Goal: Transaction & Acquisition: Purchase product/service

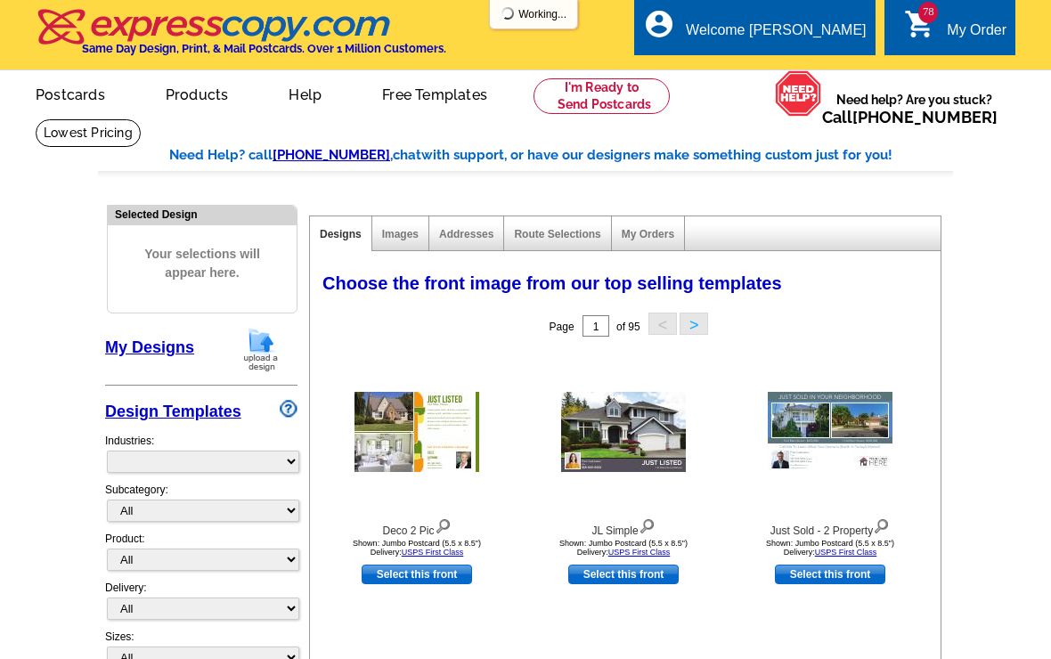
select select "785"
click at [935, 8] on span "78" at bounding box center [928, 12] width 20 height 21
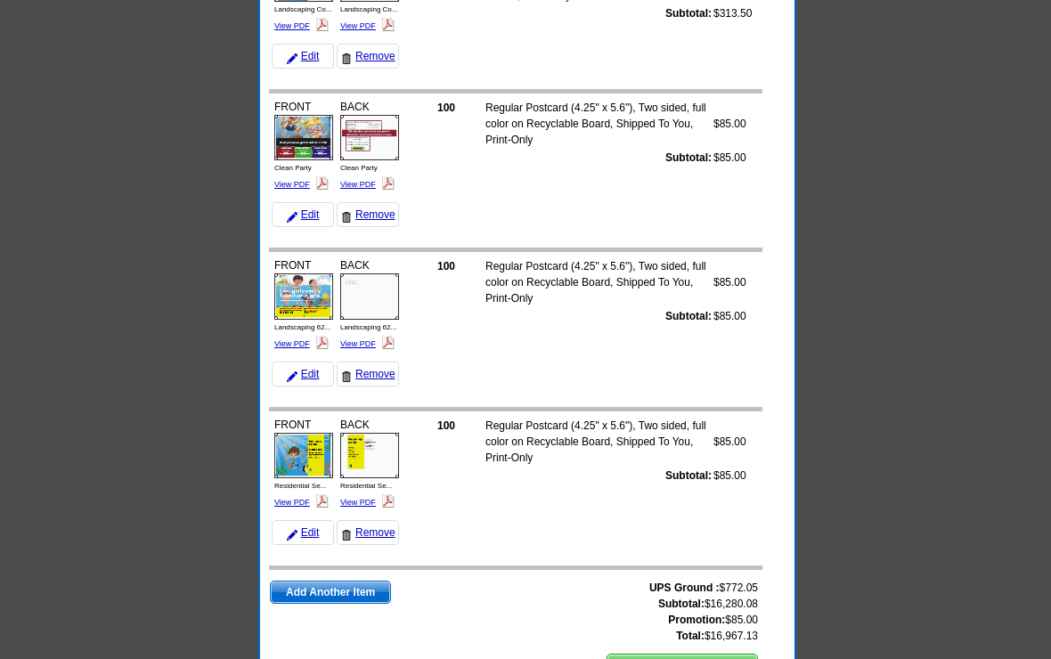
scroll to position [12029, 0]
click at [358, 590] on span "Add Another Item" at bounding box center [330, 592] width 119 height 21
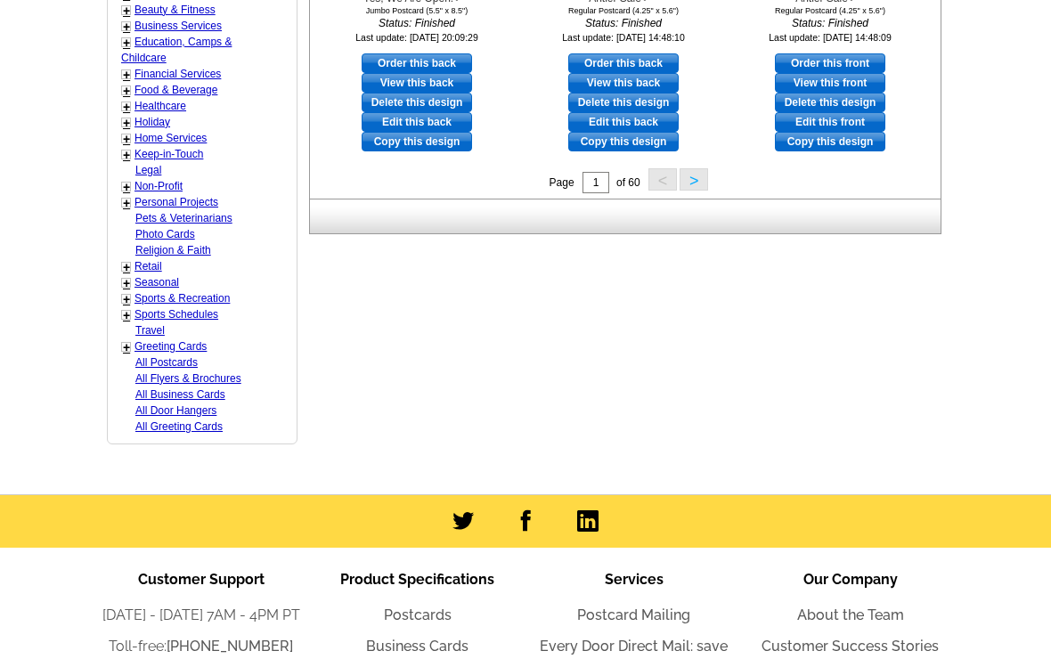
scroll to position [834, 0]
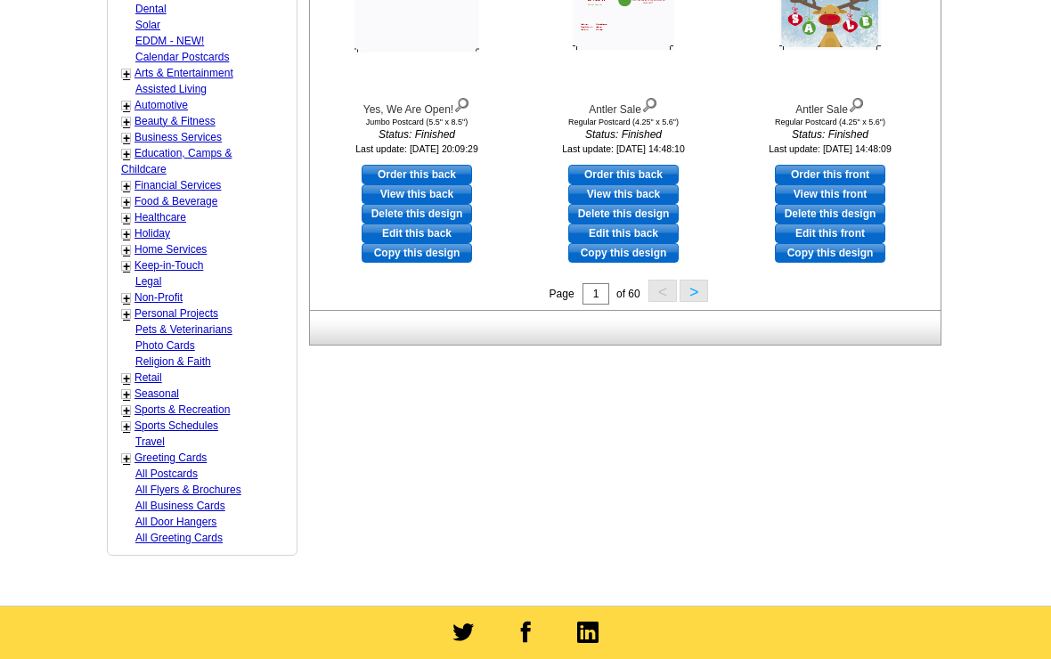
scroll to position [775, 0]
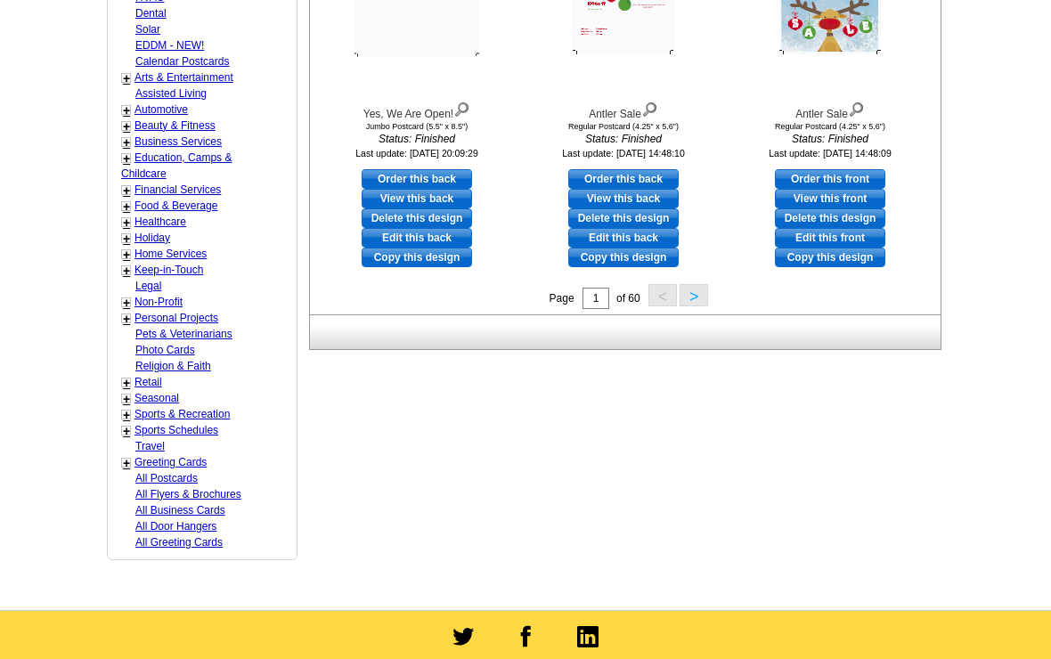
click at [150, 264] on link "Keep-in-Touch" at bounding box center [168, 270] width 69 height 12
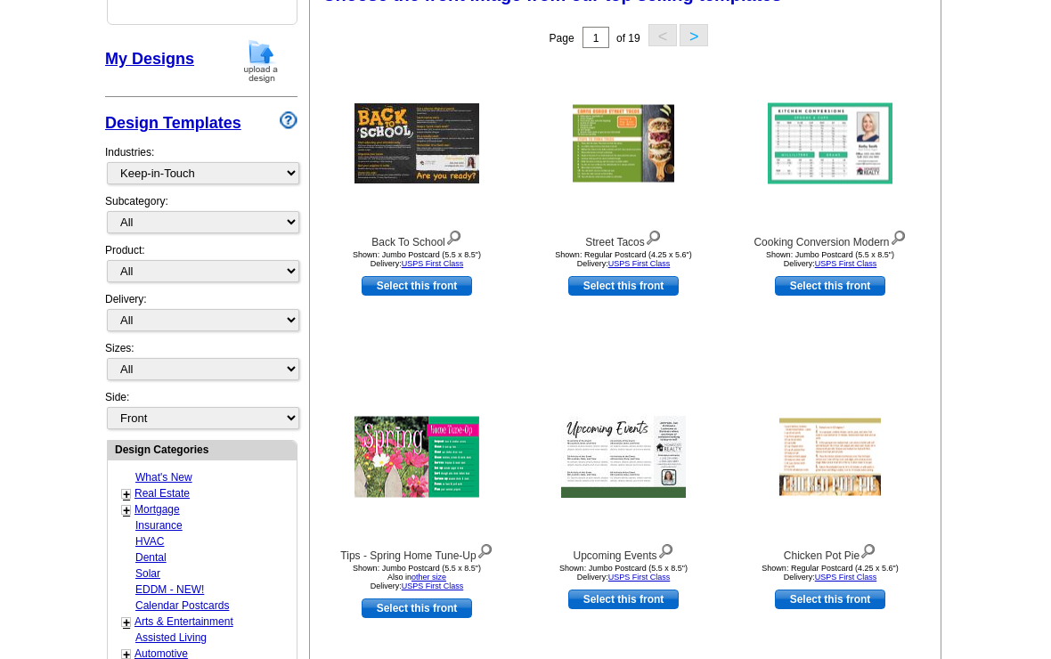
scroll to position [291, 0]
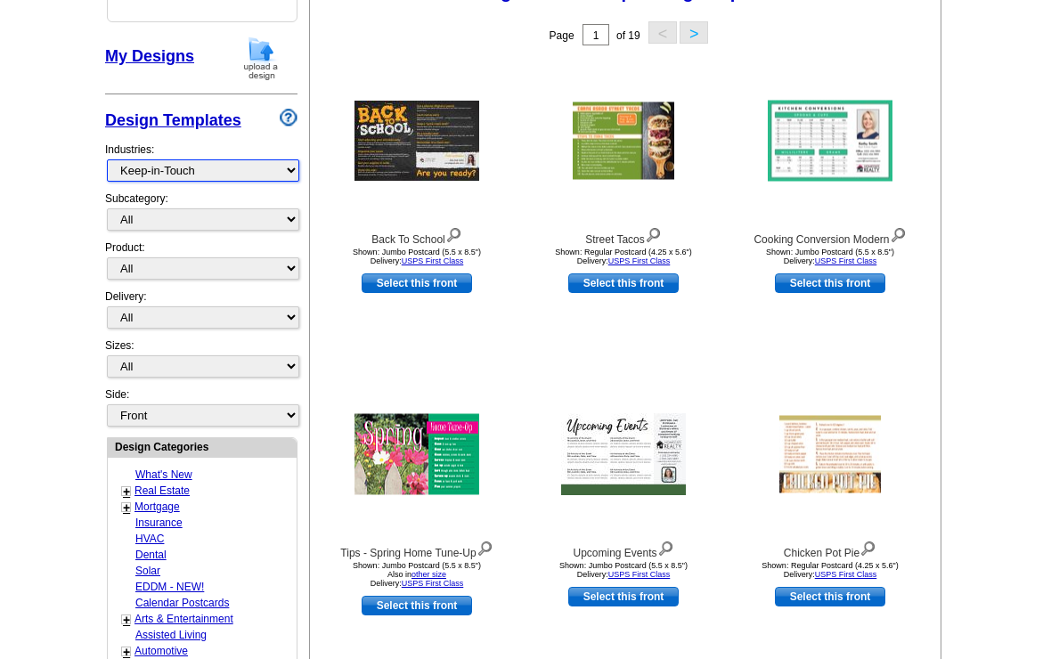
click at [175, 177] on select "What's New Real Estate Mortgage Insurance HVAC Dental Solar EDDM - NEW! Calenda…" at bounding box center [203, 170] width 192 height 22
select select "759"
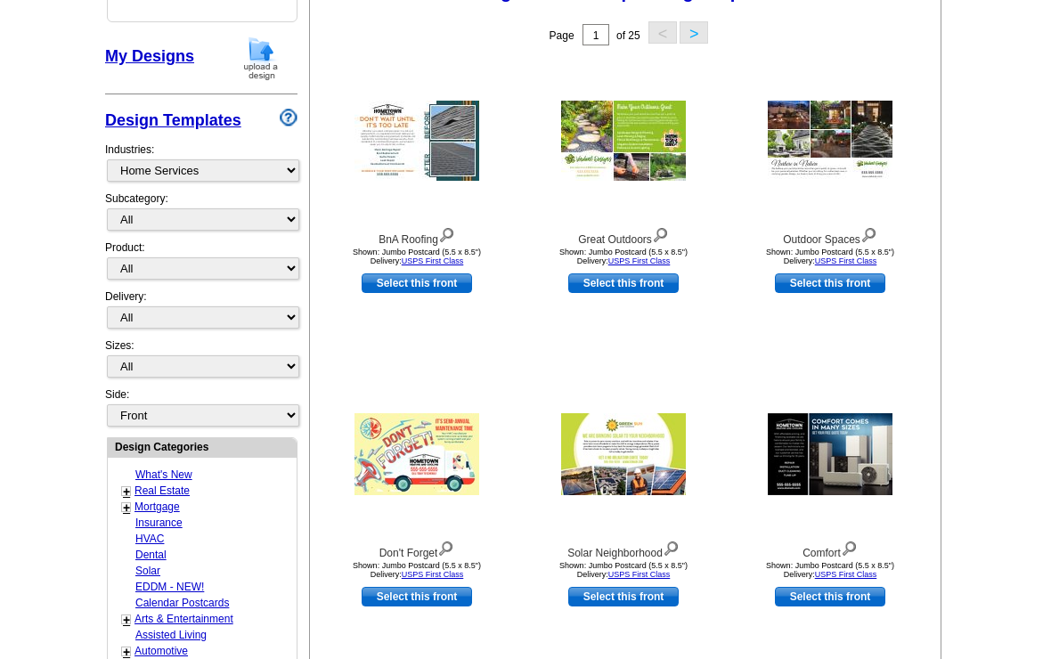
click at [704, 44] on button ">" at bounding box center [694, 32] width 29 height 22
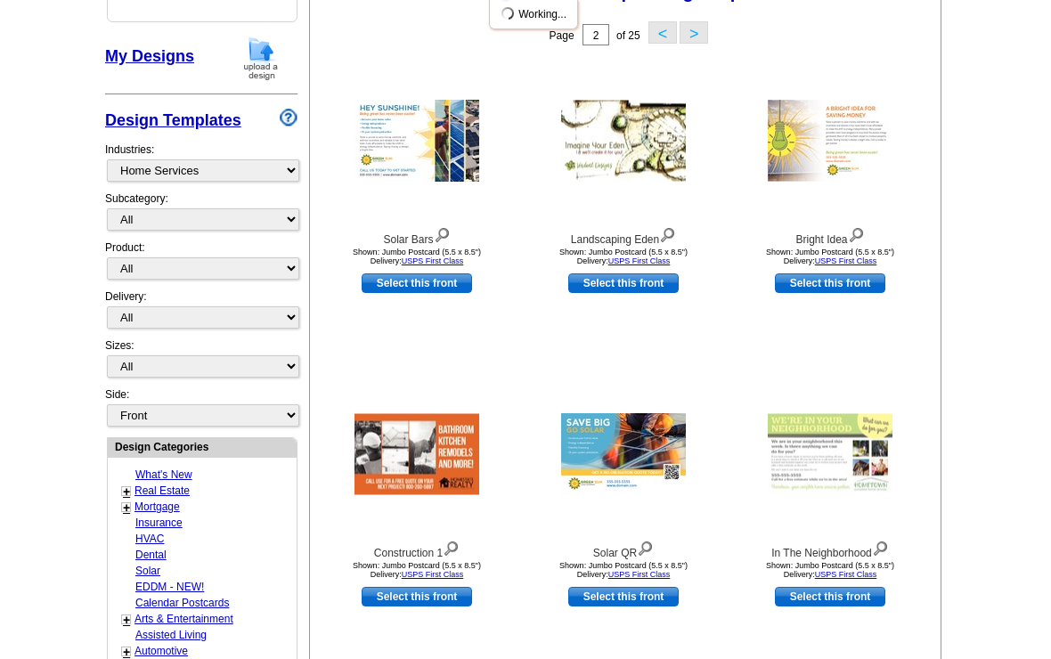
click at [727, 45] on div "Page 2 of 25 < >" at bounding box center [629, 35] width 631 height 36
click at [698, 36] on button ">" at bounding box center [694, 32] width 29 height 22
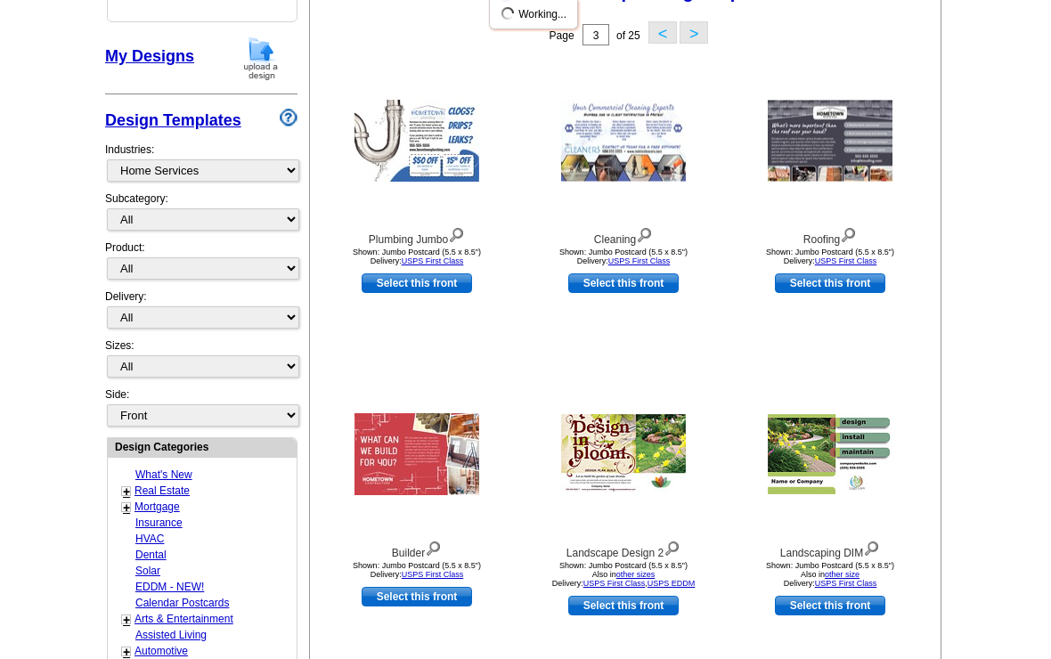
click at [694, 39] on button ">" at bounding box center [694, 32] width 29 height 22
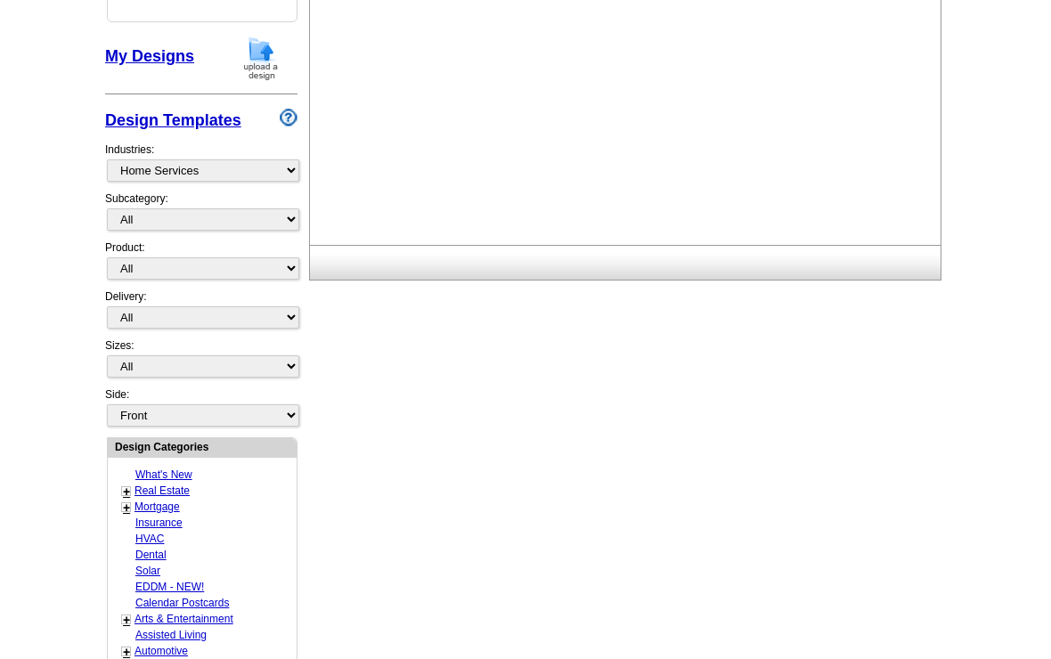
click at [686, 24] on div "Please wait as designs load..." at bounding box center [629, 108] width 638 height 274
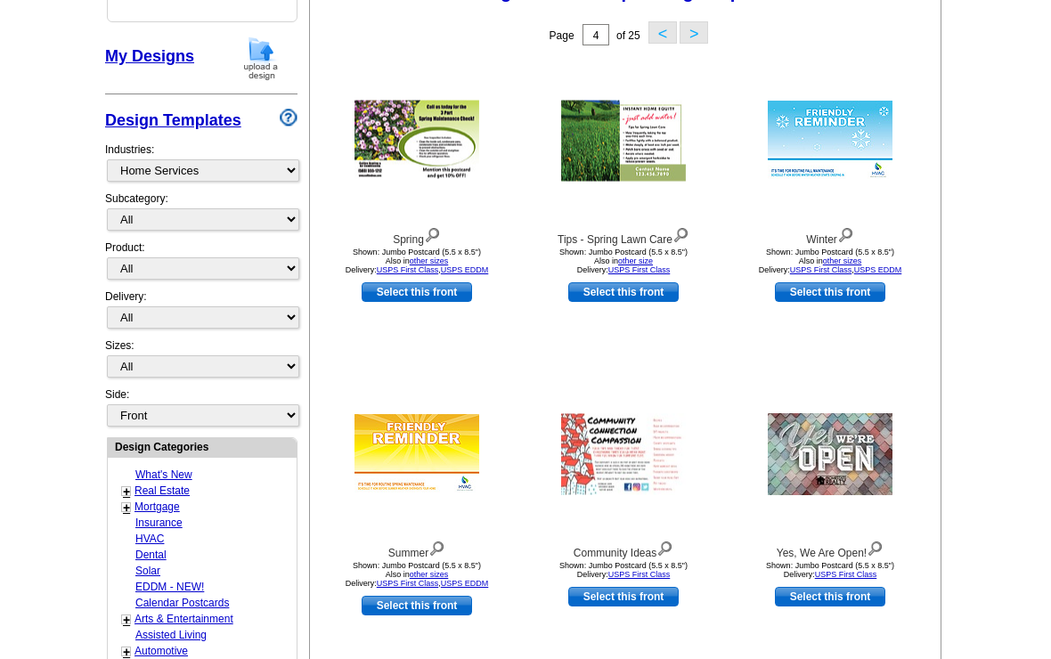
click at [696, 34] on button ">" at bounding box center [694, 32] width 29 height 22
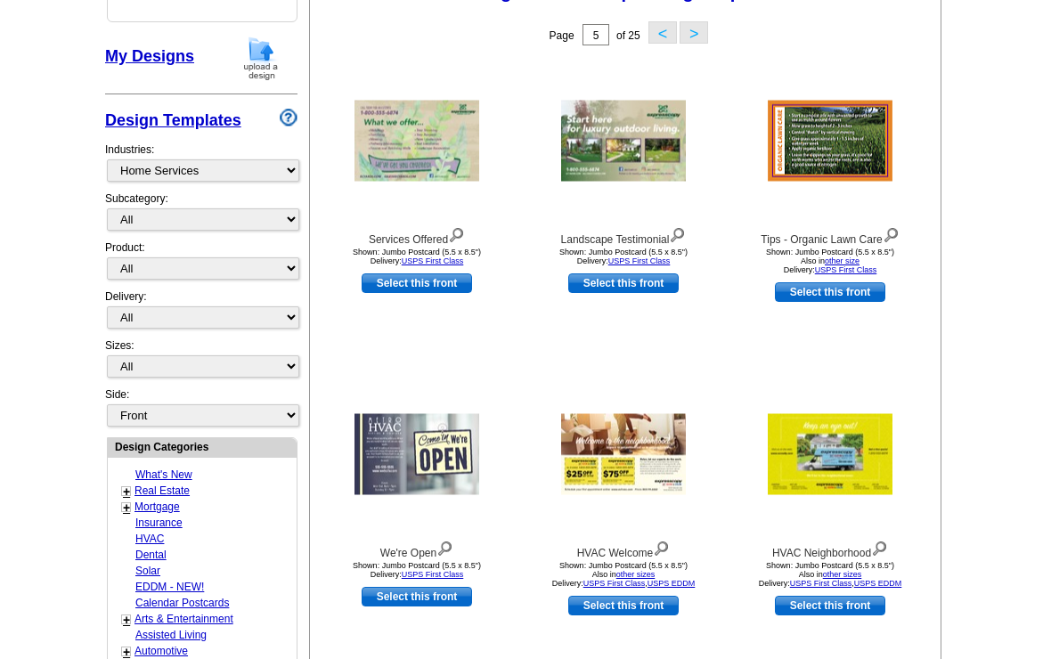
click at [696, 29] on button ">" at bounding box center [694, 32] width 29 height 22
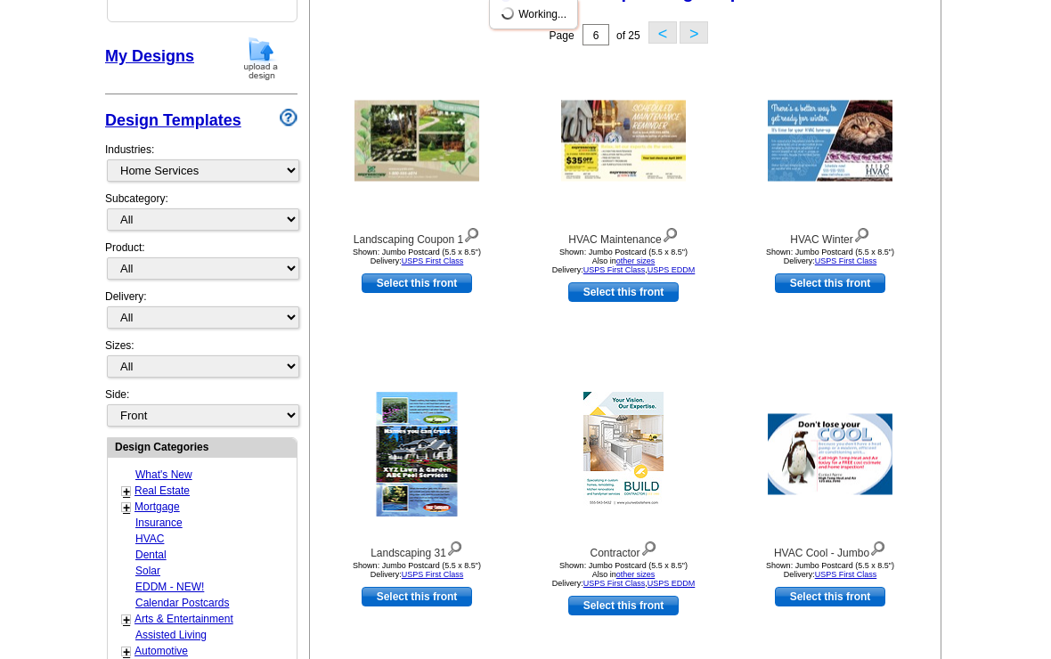
click at [690, 27] on button ">" at bounding box center [694, 32] width 29 height 22
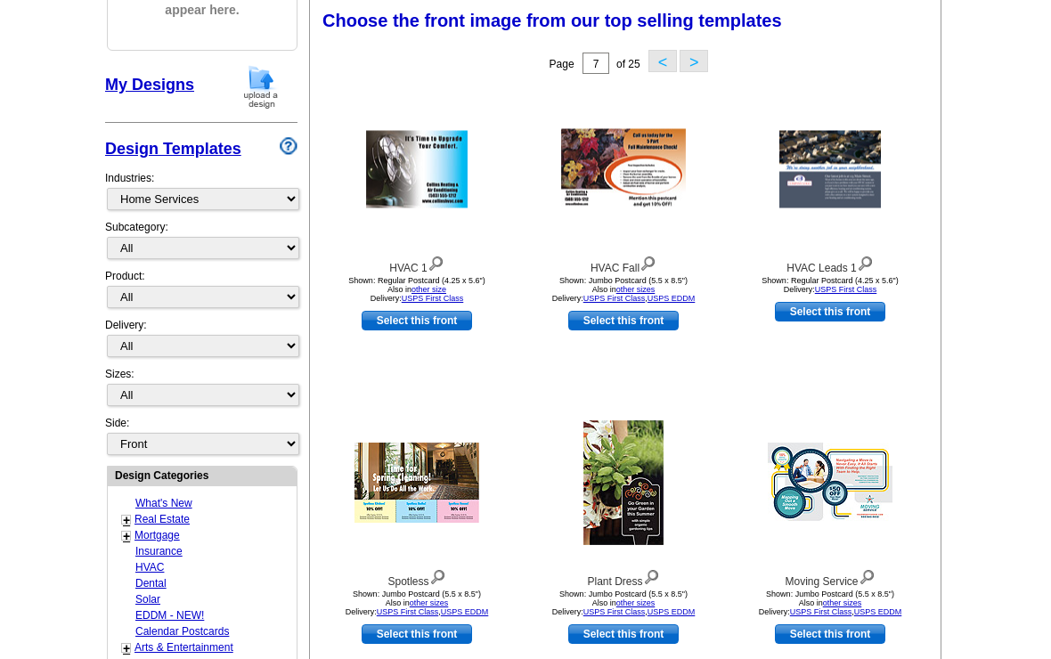
scroll to position [261, 0]
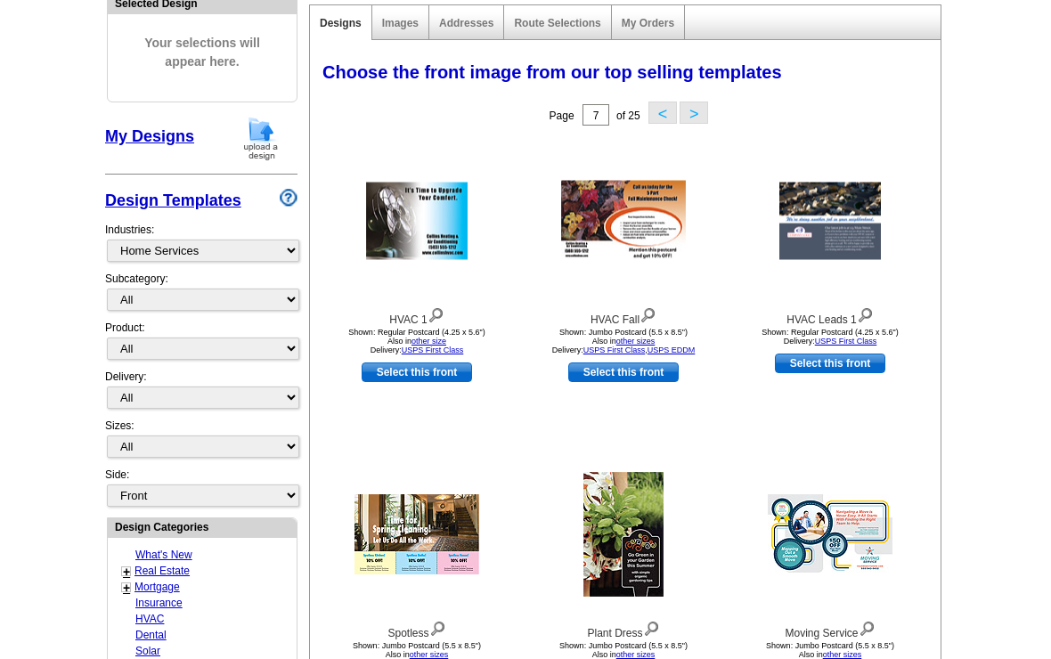
click at [707, 109] on button ">" at bounding box center [694, 113] width 29 height 22
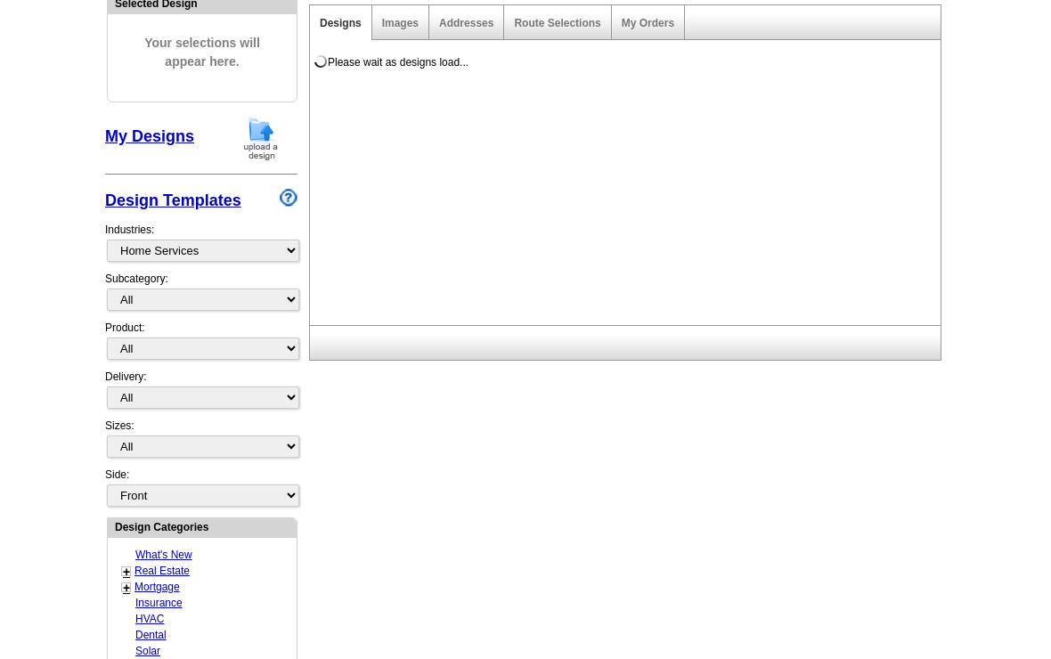
scroll to position [211, 0]
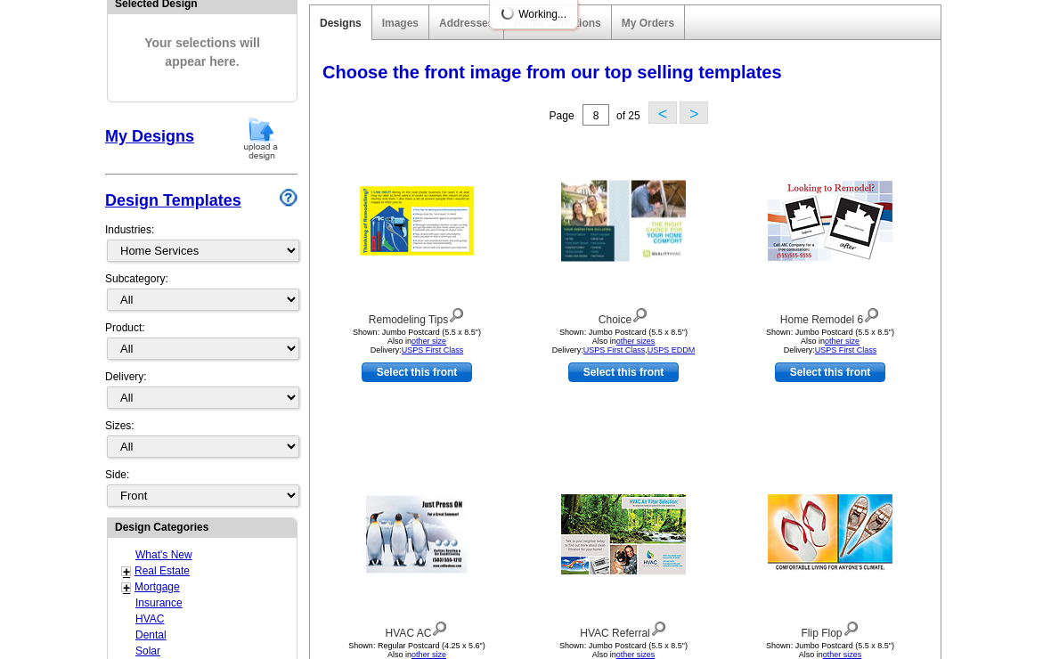
click at [708, 103] on button ">" at bounding box center [694, 113] width 29 height 22
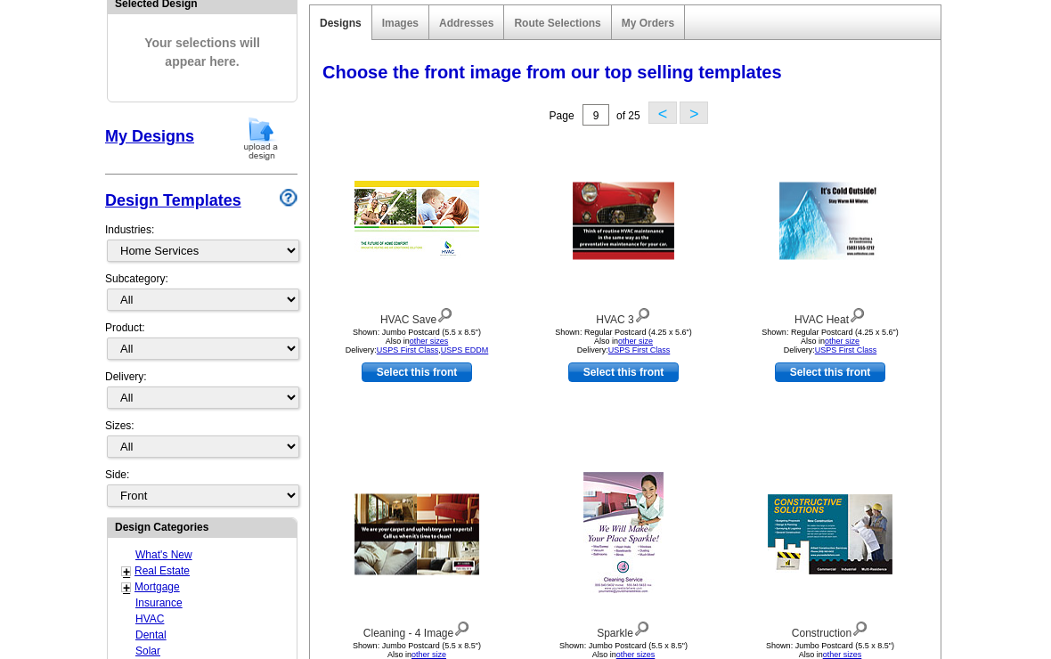
click at [696, 116] on button ">" at bounding box center [694, 113] width 29 height 22
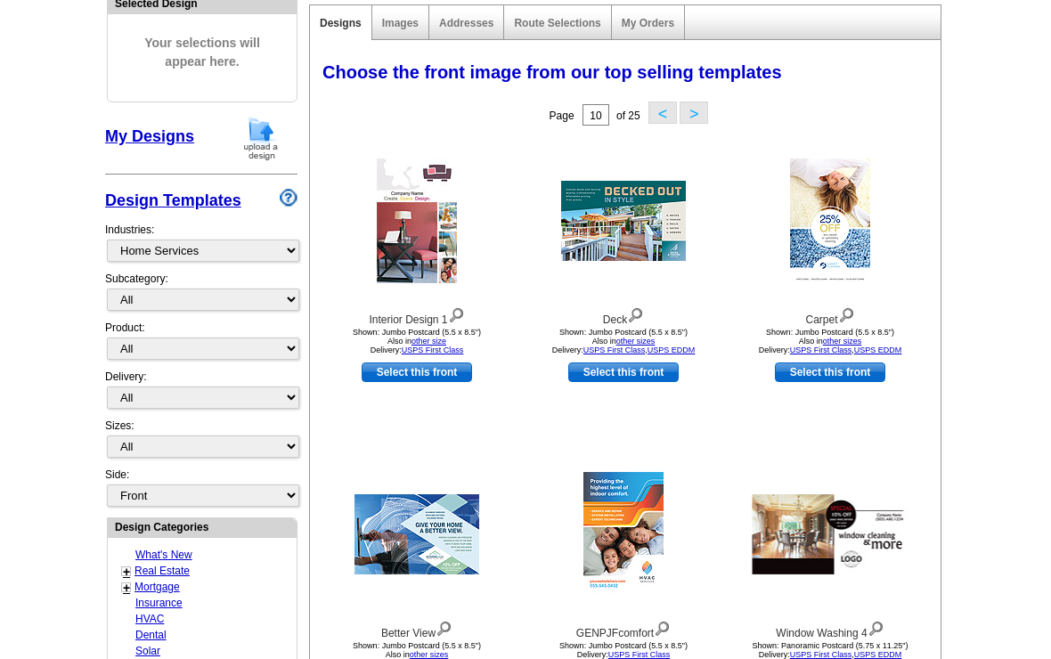
click at [706, 105] on button ">" at bounding box center [694, 113] width 29 height 22
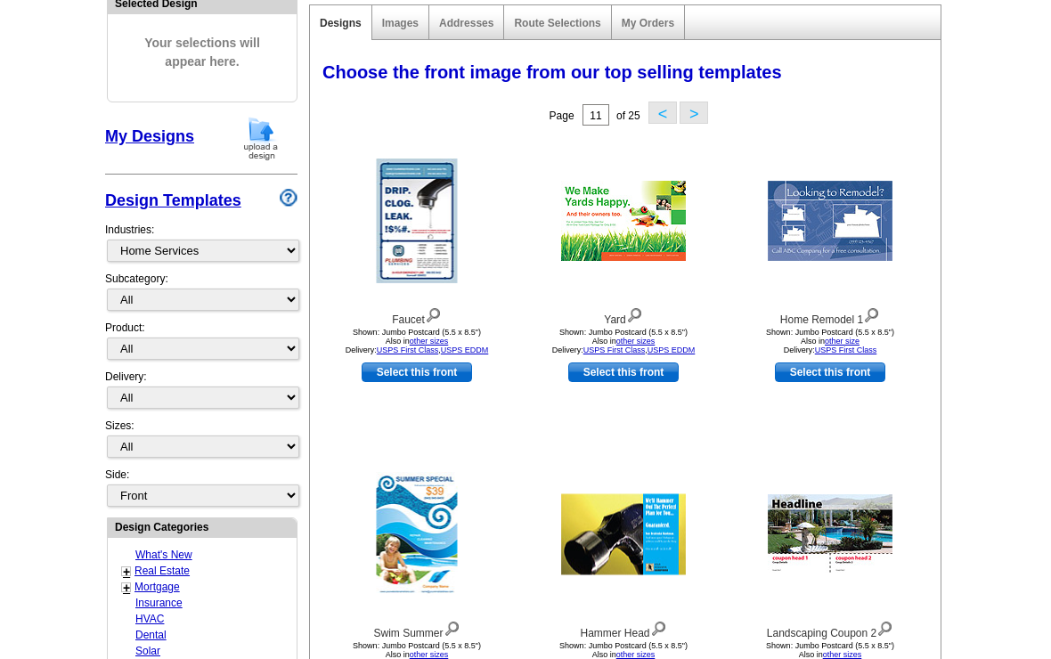
click at [705, 102] on button ">" at bounding box center [694, 113] width 29 height 22
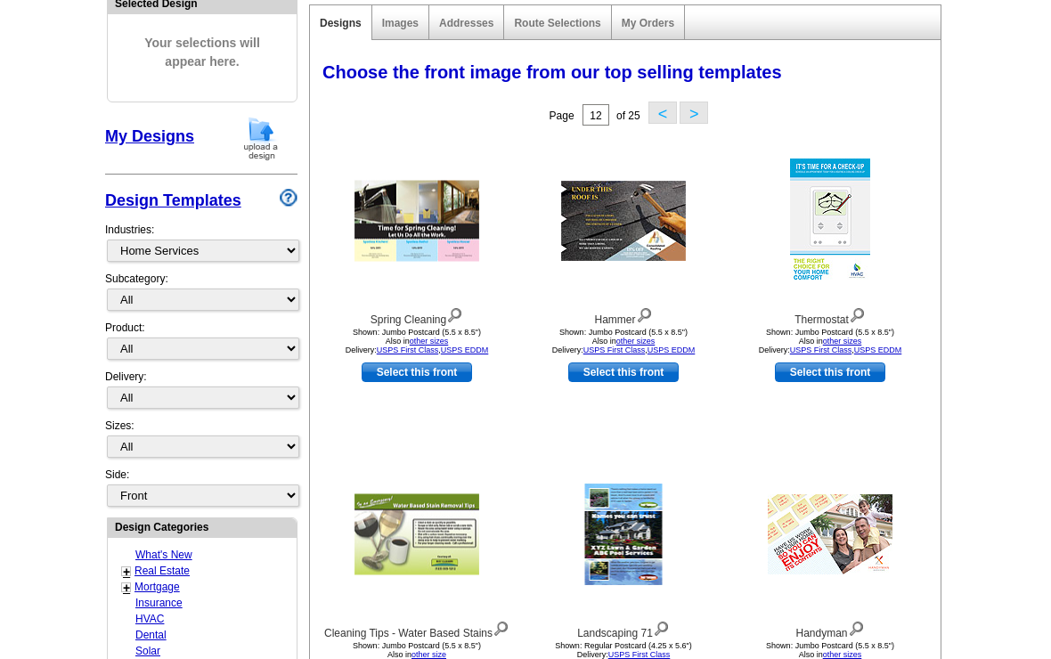
click at [715, 101] on div "Page 12 of 25 < >" at bounding box center [629, 115] width 631 height 36
click at [716, 103] on div "Page 12 of 25 < >" at bounding box center [629, 115] width 631 height 36
click at [707, 113] on button ">" at bounding box center [694, 113] width 29 height 22
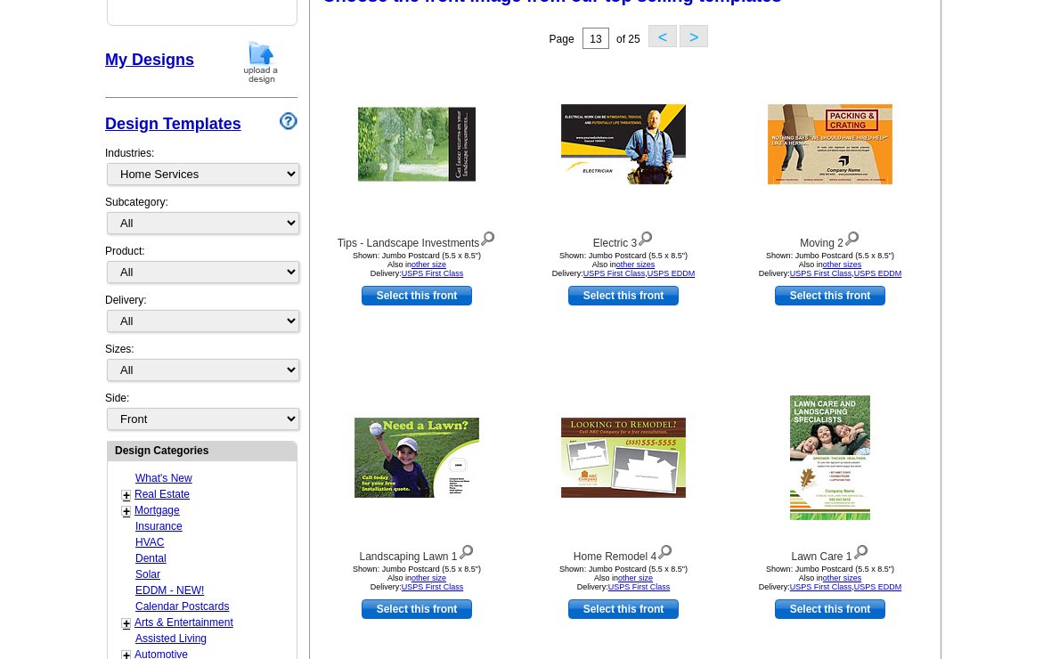
scroll to position [247, 0]
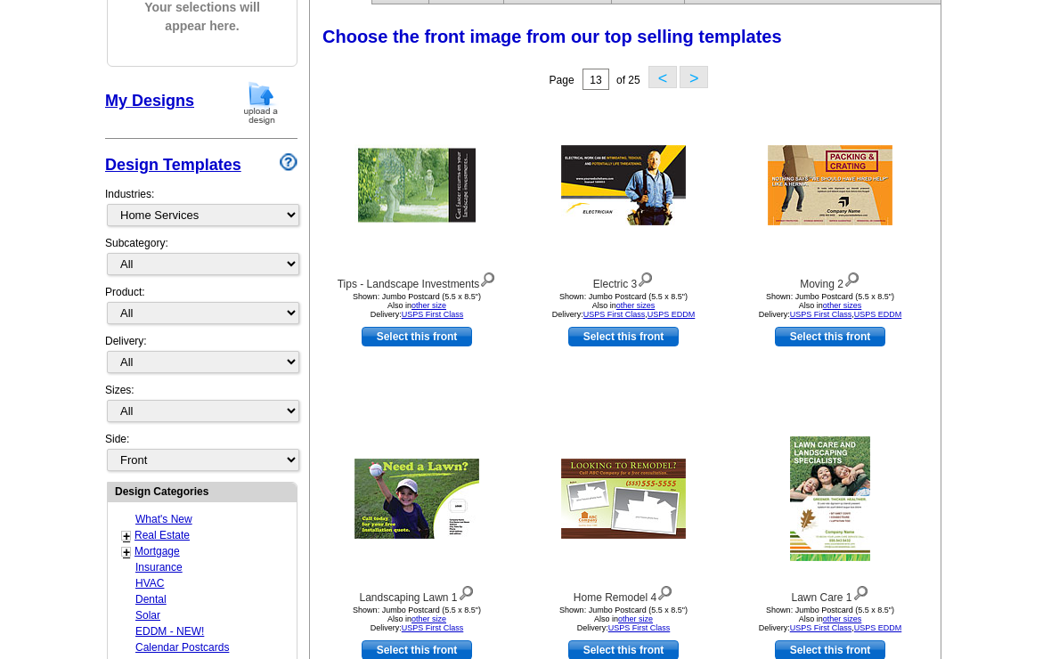
click at [701, 79] on button ">" at bounding box center [694, 77] width 29 height 22
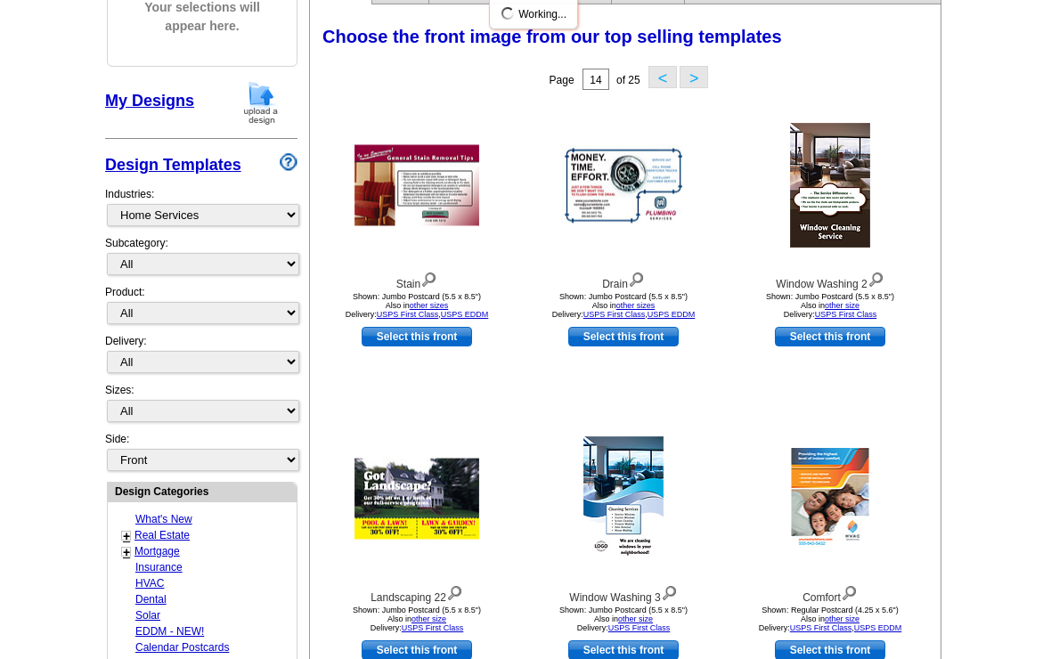
click at [696, 87] on button ">" at bounding box center [694, 77] width 29 height 22
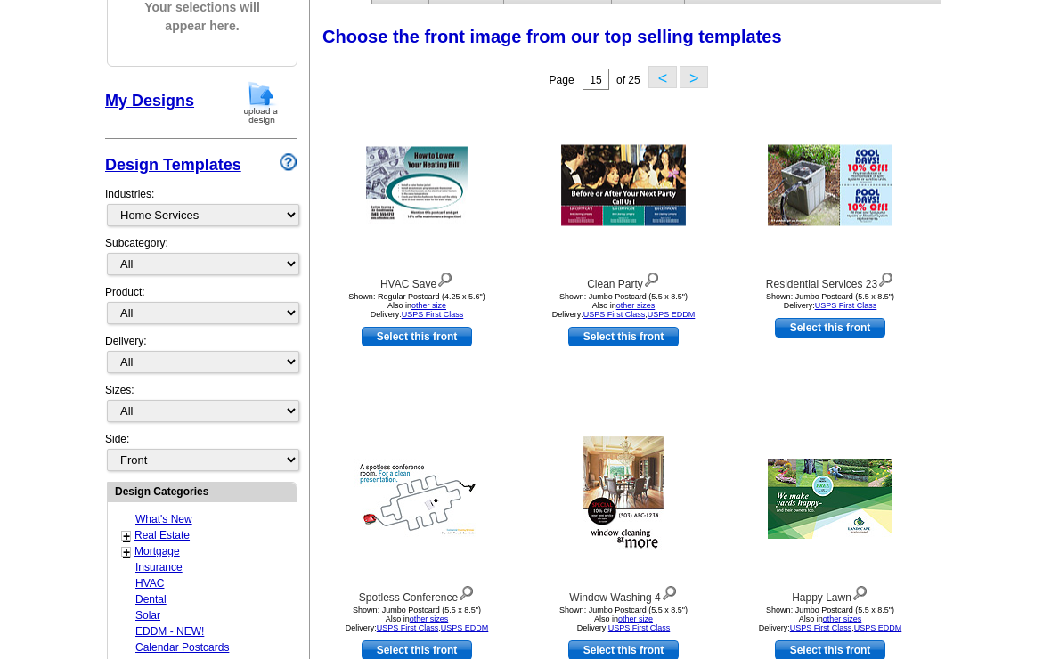
click at [706, 77] on button ">" at bounding box center [694, 77] width 29 height 22
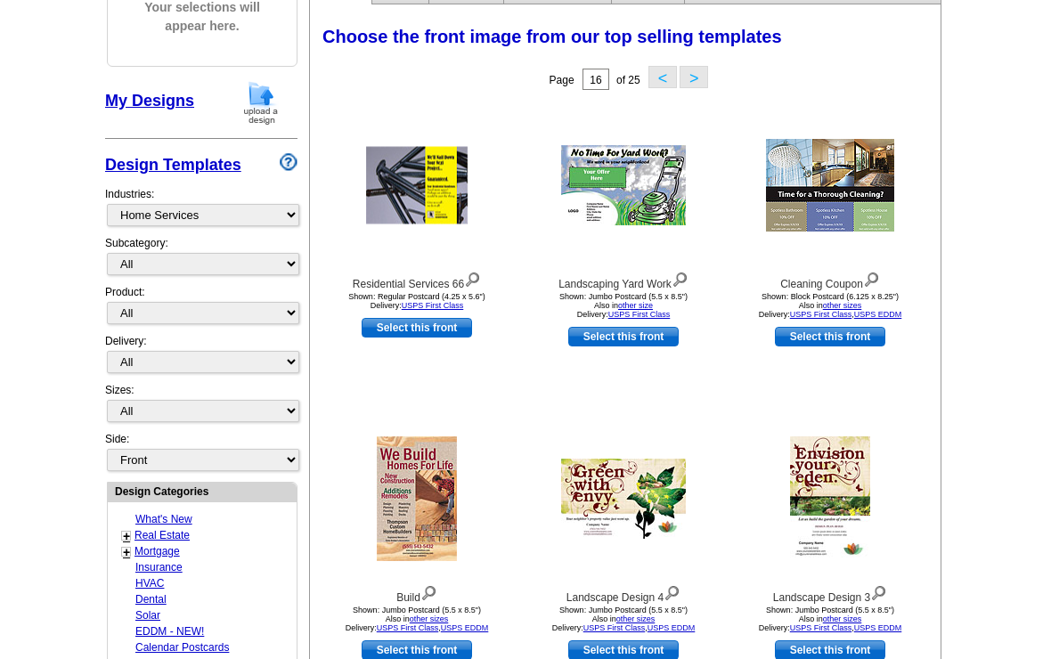
click at [708, 66] on button ">" at bounding box center [694, 77] width 29 height 22
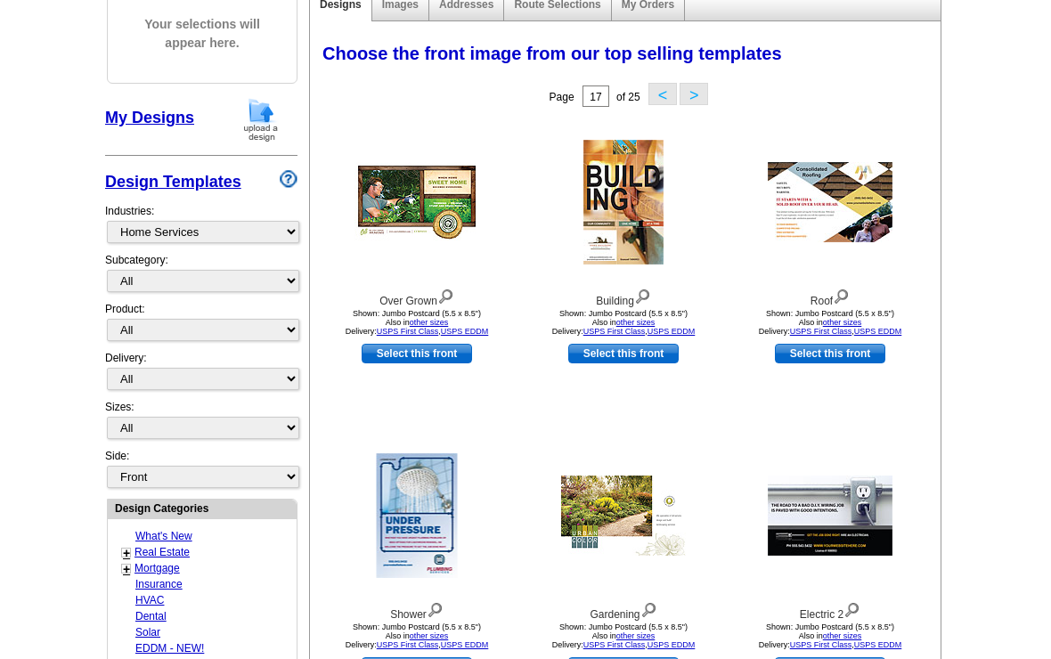
scroll to position [231, 0]
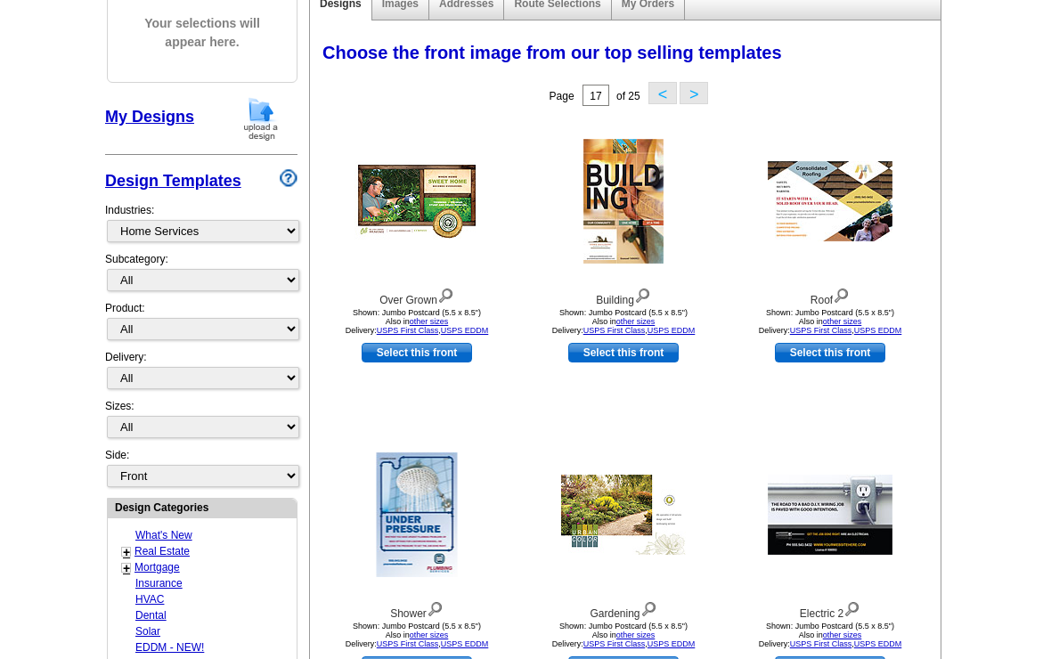
click at [708, 100] on button ">" at bounding box center [694, 93] width 29 height 22
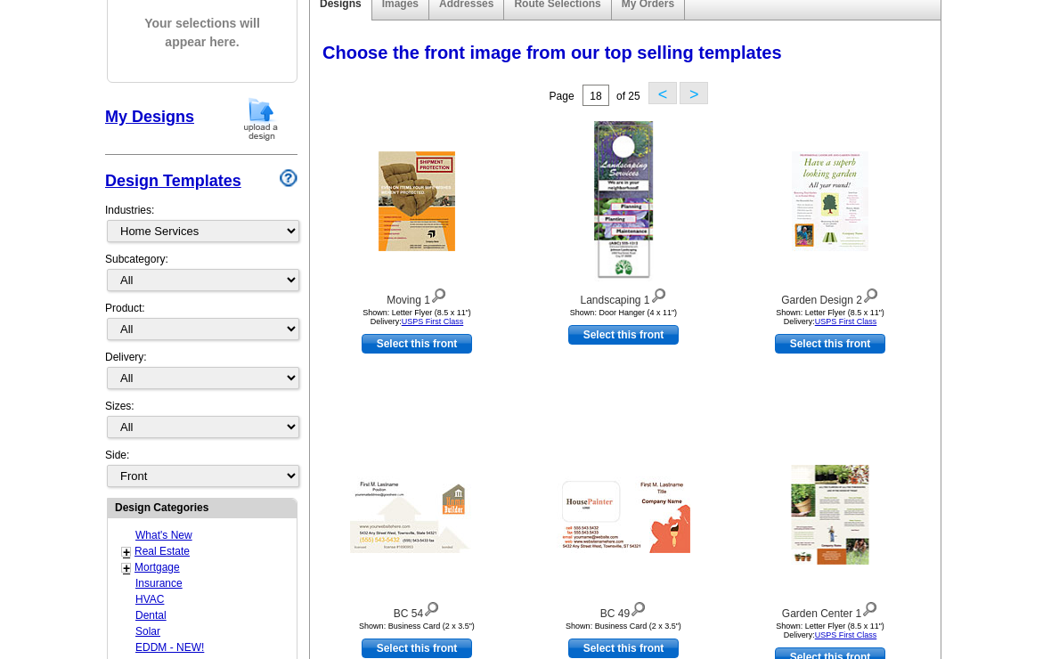
click at [667, 86] on button "<" at bounding box center [662, 93] width 29 height 22
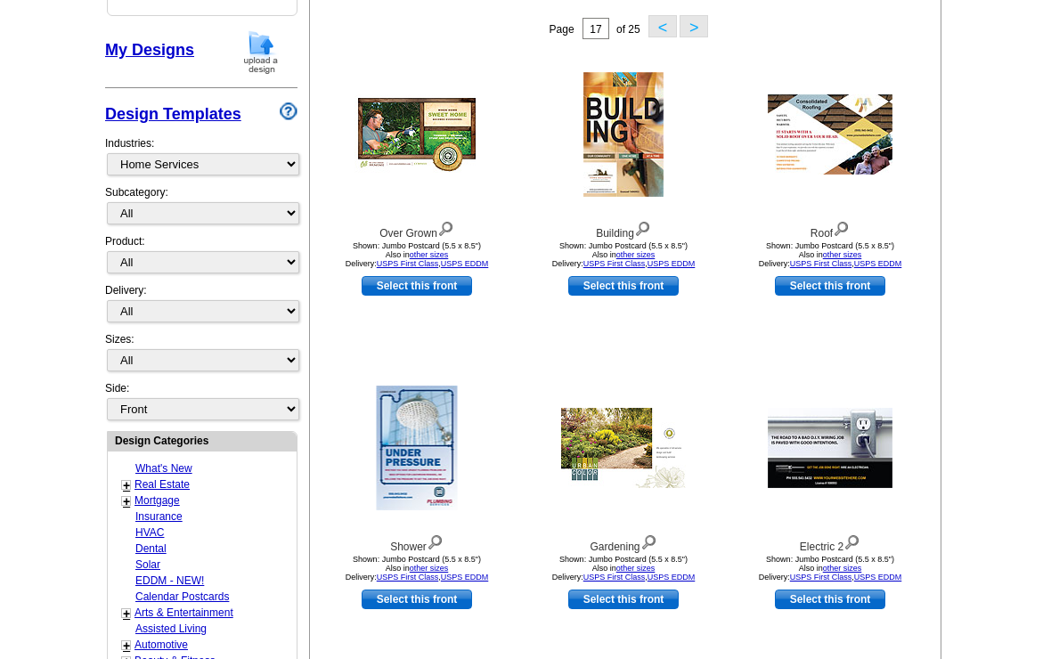
click at [394, 297] on link "Select this front" at bounding box center [417, 287] width 110 height 20
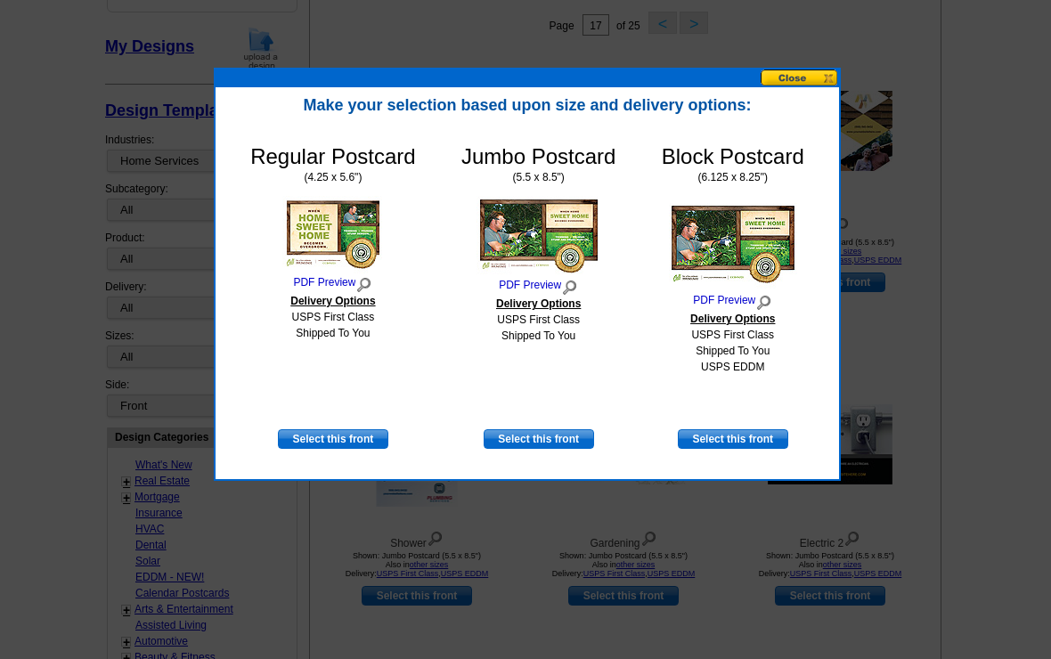
scroll to position [305, 0]
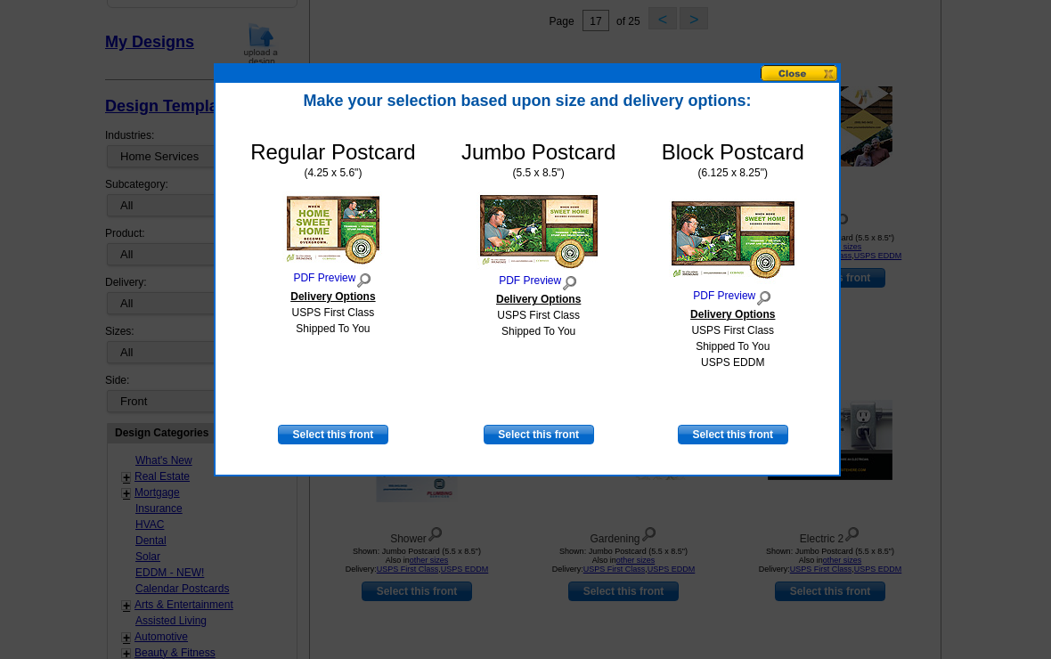
click at [345, 434] on link "Select this front" at bounding box center [333, 435] width 110 height 20
select select "1"
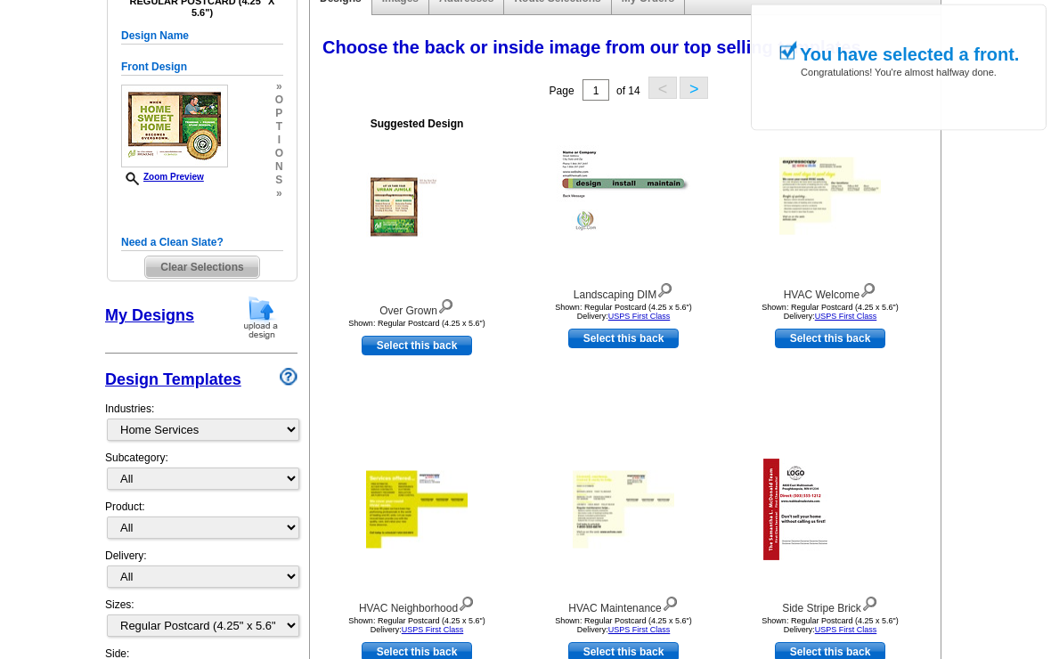
scroll to position [245, 0]
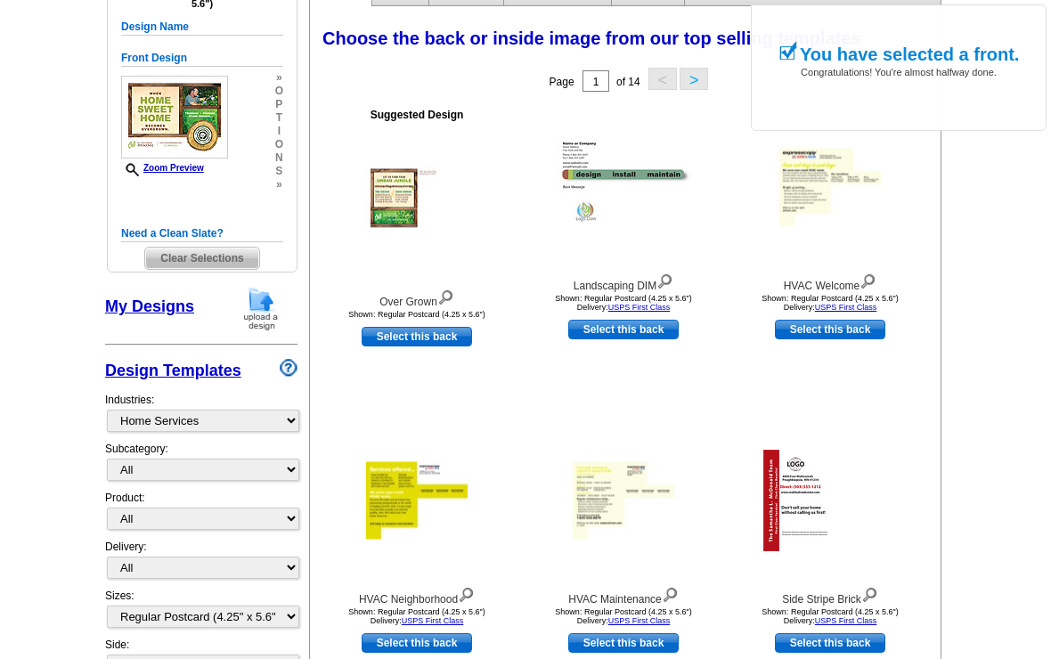
click at [484, 339] on div "Select this back" at bounding box center [416, 337] width 205 height 20
click at [486, 351] on div "Suggested Design Over Grown Shown: Regular Postcard (4.25 x 5.6") Select this b…" at bounding box center [417, 255] width 207 height 314
click at [487, 323] on div "Suggested Design Over Grown Shown: Regular Postcard (4.25 x 5.6")" at bounding box center [416, 212] width 205 height 221
click at [485, 335] on div "Select this back" at bounding box center [416, 337] width 205 height 20
click at [492, 326] on div "Suggested Design Over Grown Shown: Regular Postcard (4.25 x 5.6") Select this b…" at bounding box center [417, 255] width 207 height 314
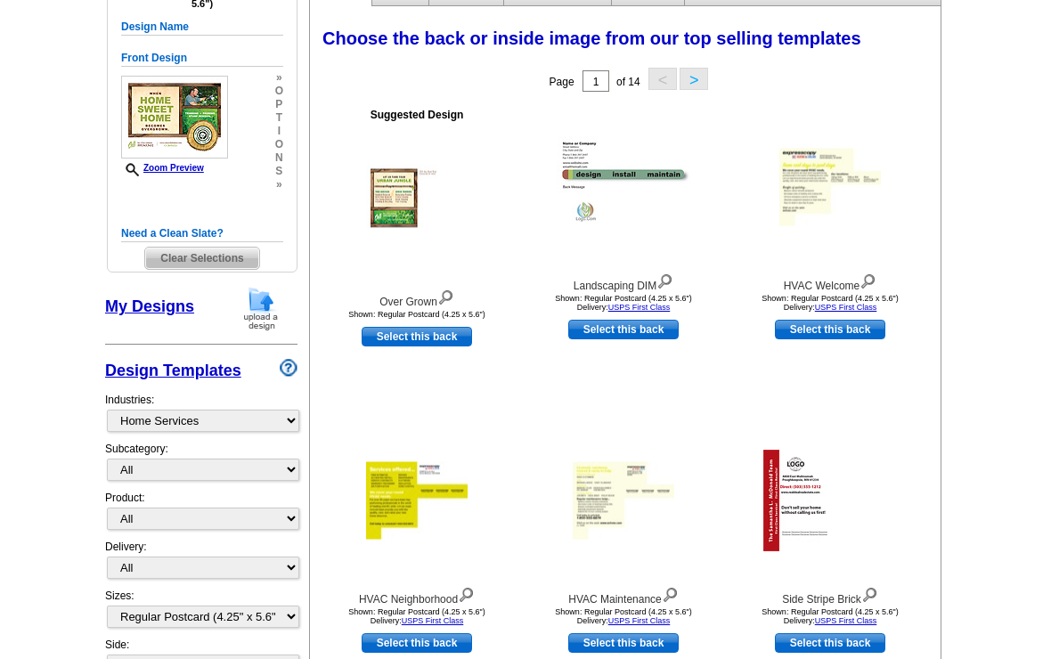
click at [391, 346] on link "Select this back" at bounding box center [417, 337] width 110 height 20
select select "front"
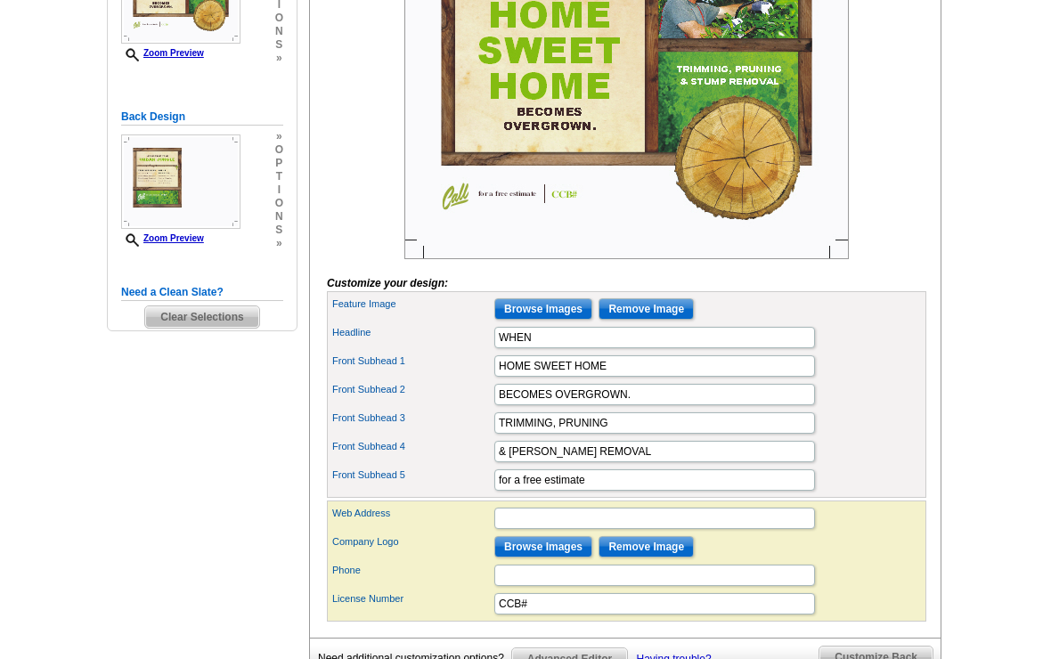
scroll to position [394, 0]
click at [951, 129] on div "Need Help? call [PHONE_NUMBER] , chat with support, or have our designers make …" at bounding box center [525, 251] width 855 height 998
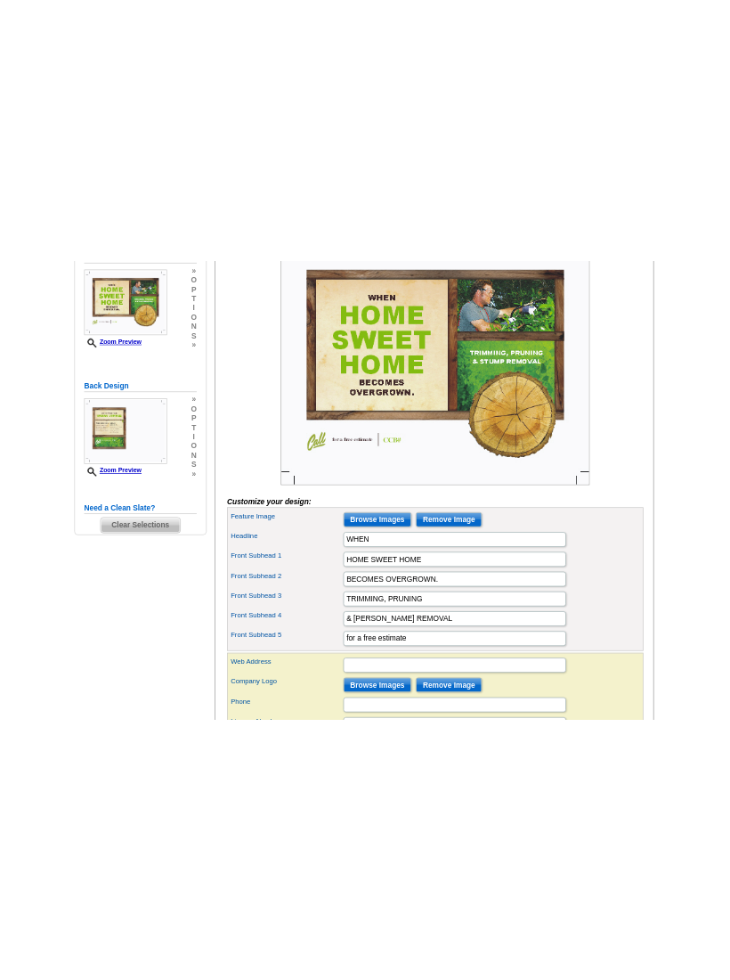
scroll to position [0, 0]
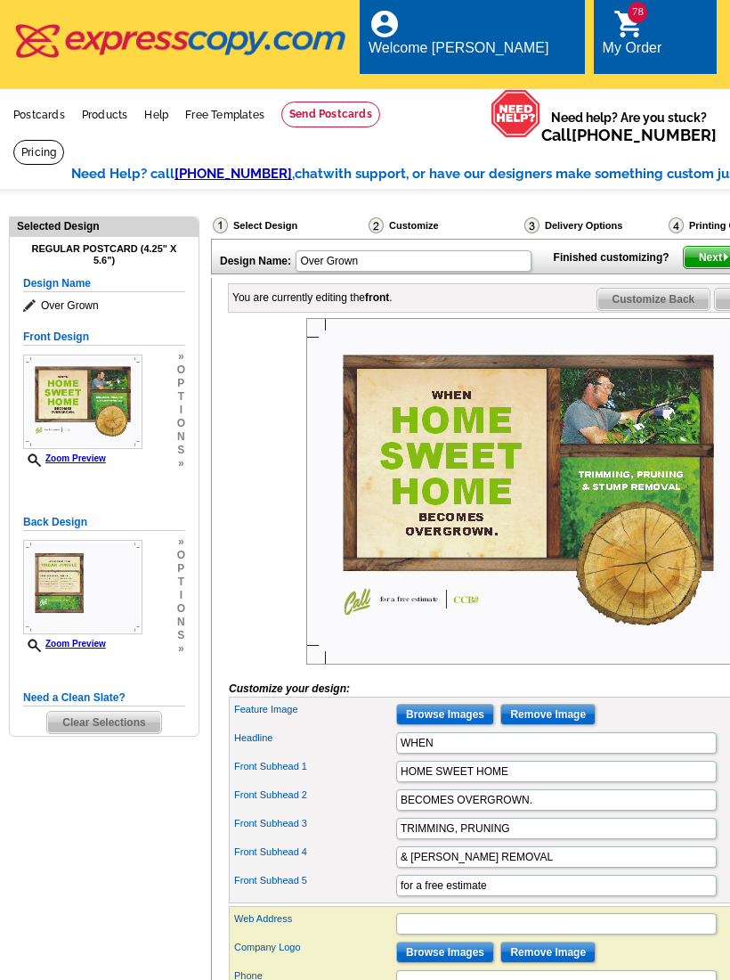
click at [393, 658] on label "Phone" at bounding box center [314, 975] width 160 height 15
click at [396, 658] on input "Phone" at bounding box center [556, 980] width 321 height 21
